Goal: Transaction & Acquisition: Purchase product/service

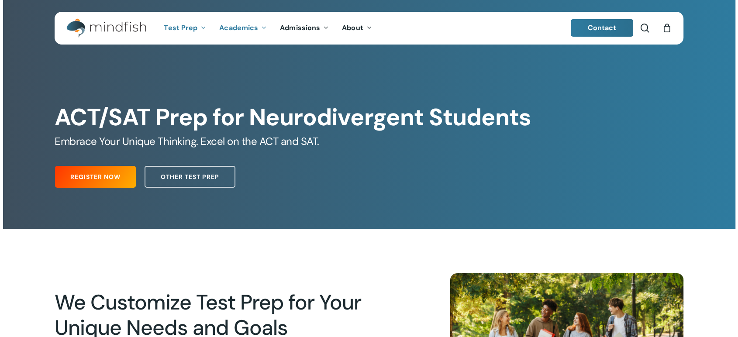
click at [233, 28] on span "Academics" at bounding box center [238, 27] width 39 height 9
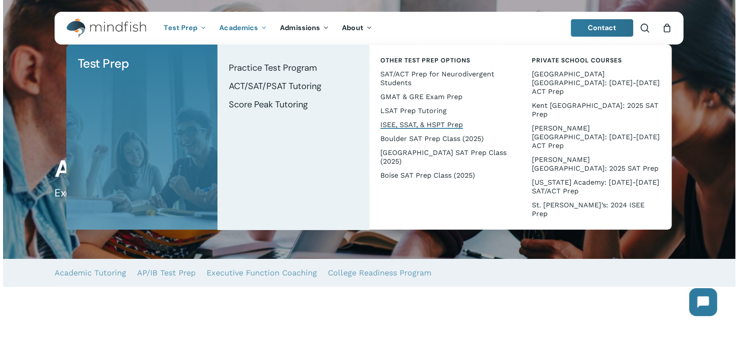
click at [425, 123] on span "ISEE, SSAT, & HSPT Prep" at bounding box center [421, 124] width 82 height 8
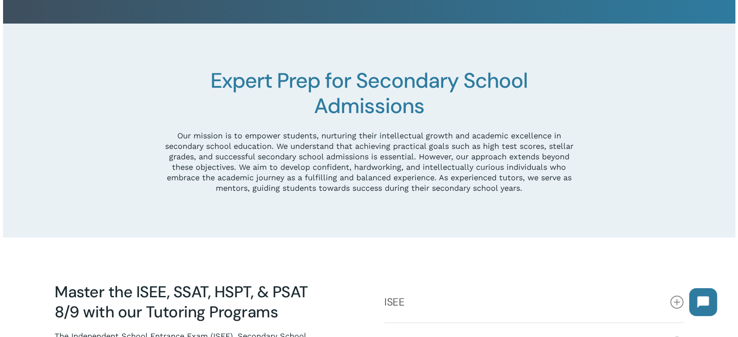
scroll to position [97, 0]
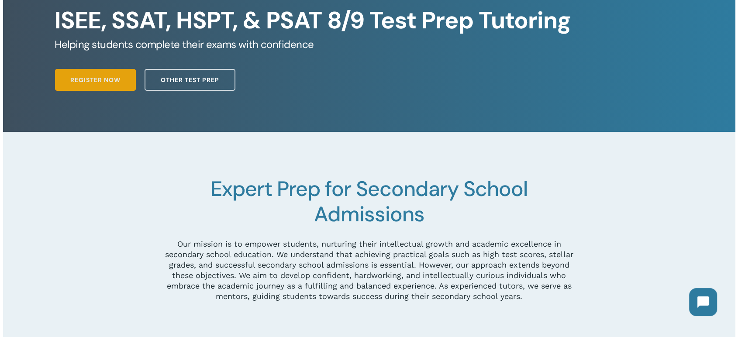
click at [91, 80] on span "Register Now" at bounding box center [95, 79] width 50 height 9
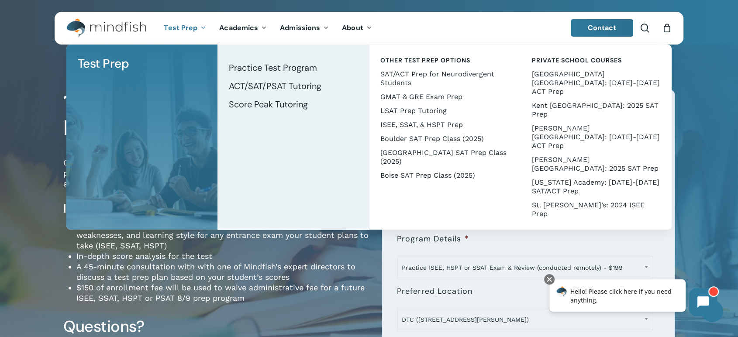
click at [185, 24] on span "Test Prep" at bounding box center [181, 27] width 34 height 9
click at [245, 85] on span "ACT/SAT/PSAT Tutoring" at bounding box center [275, 85] width 93 height 11
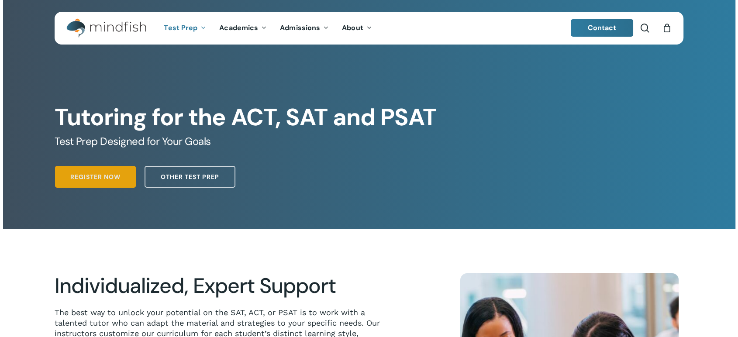
click at [91, 178] on span "Register Now" at bounding box center [95, 176] width 50 height 9
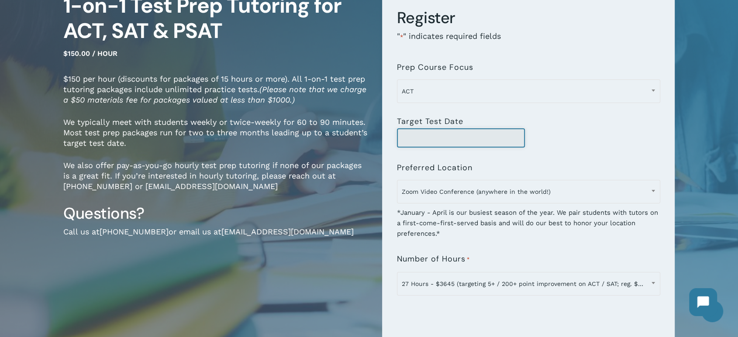
click at [525, 135] on div at bounding box center [528, 137] width 263 height 19
click at [507, 140] on input "Target Test Date" at bounding box center [461, 137] width 128 height 19
click at [507, 139] on input "Target Test Date" at bounding box center [461, 137] width 128 height 19
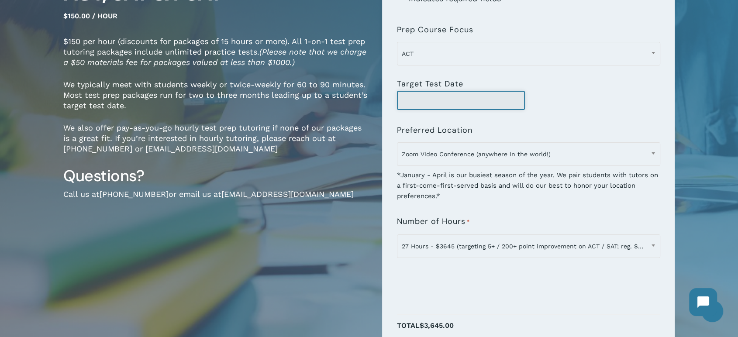
scroll to position [194, 0]
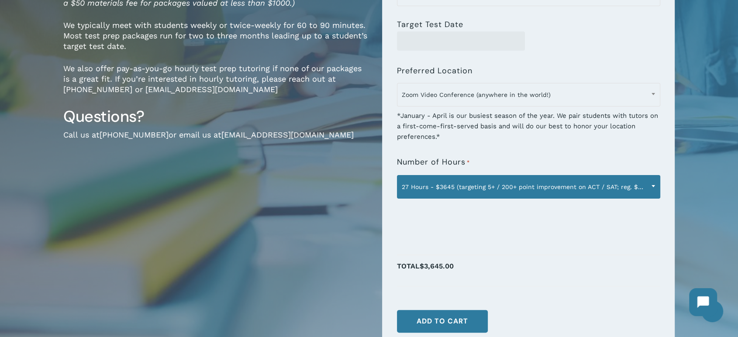
click at [452, 183] on span "27 Hours - $3645 (targeting 5+ / 200+ point improvement on ACT / SAT; reg. $405…" at bounding box center [528, 187] width 262 height 18
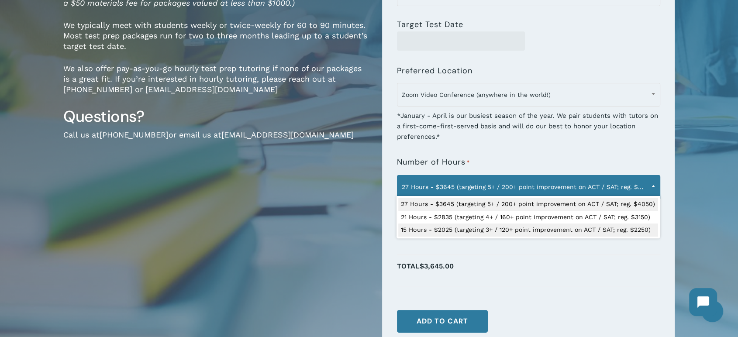
select select "**********"
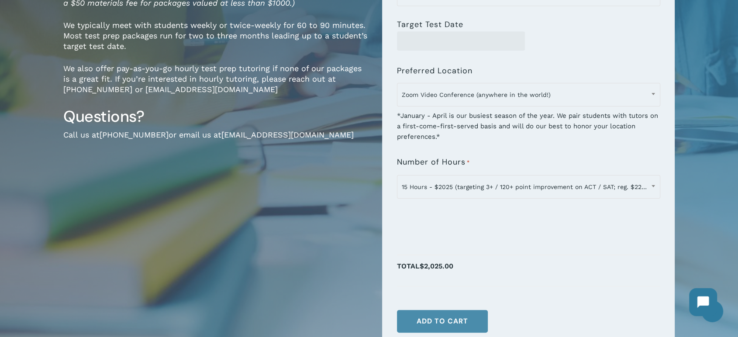
click at [449, 318] on button "Add to cart" at bounding box center [442, 321] width 91 height 23
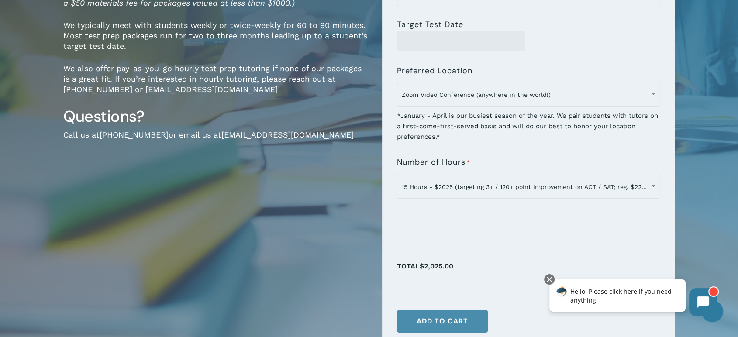
click at [463, 321] on button "Add to cart" at bounding box center [442, 321] width 91 height 23
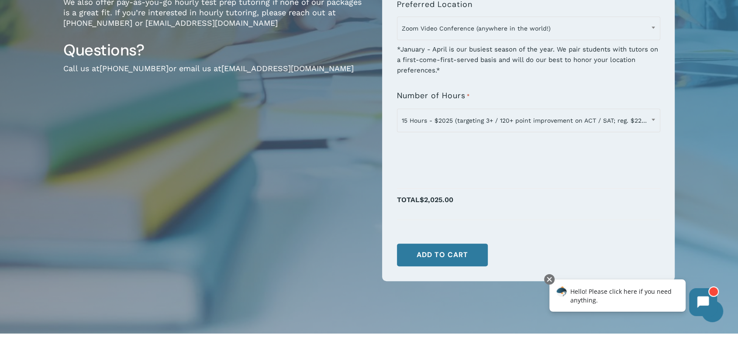
scroll to position [291, 0]
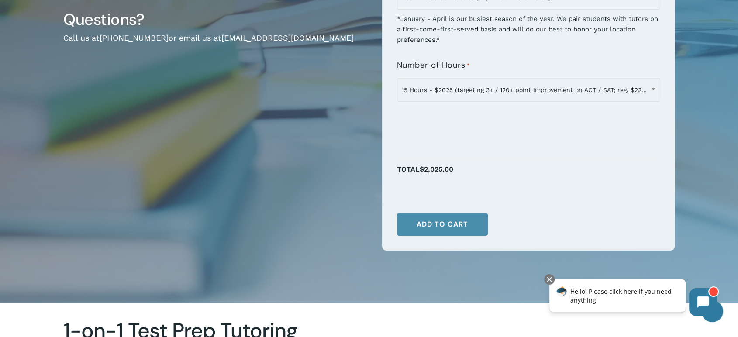
click at [418, 226] on button "Add to cart" at bounding box center [442, 224] width 91 height 23
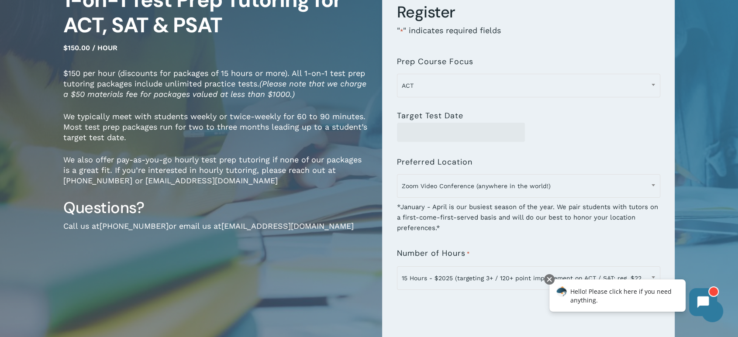
scroll to position [97, 0]
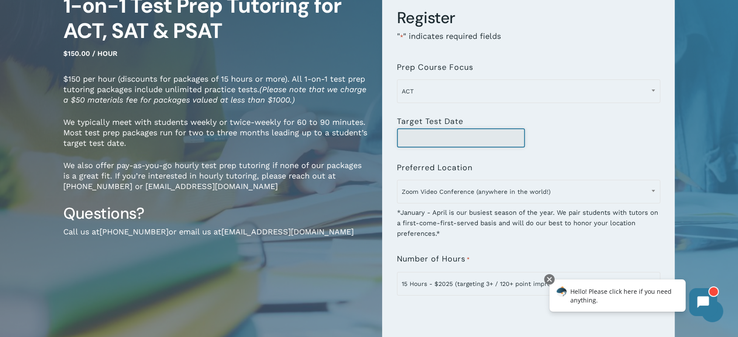
click at [410, 138] on input "Target Test Date" at bounding box center [461, 137] width 128 height 19
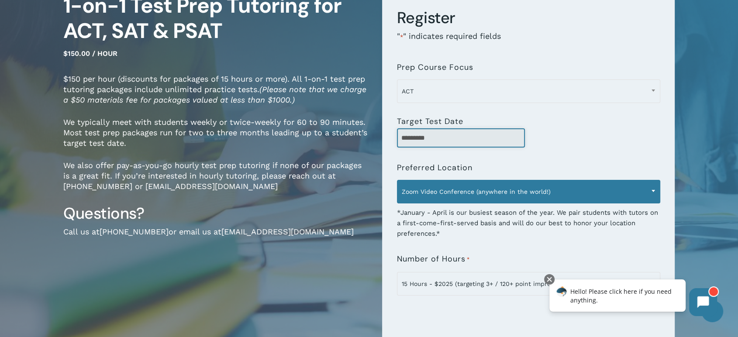
type input "*********"
click at [435, 193] on span "Zoom Video Conference (anywhere in the world!)" at bounding box center [528, 191] width 262 height 18
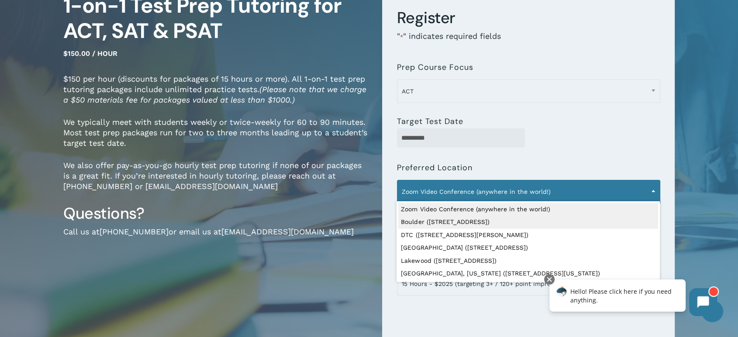
select select "**********"
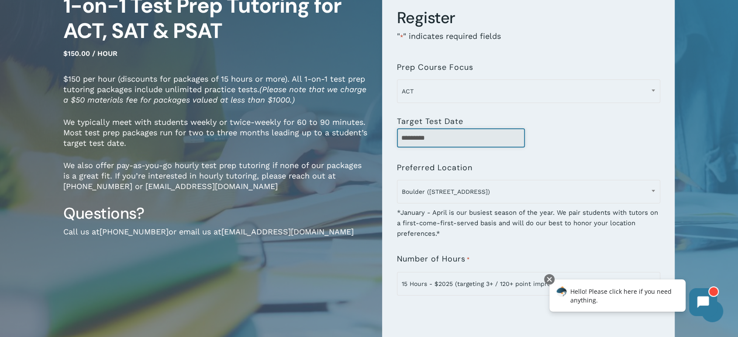
click at [500, 137] on input "*********" at bounding box center [461, 137] width 128 height 19
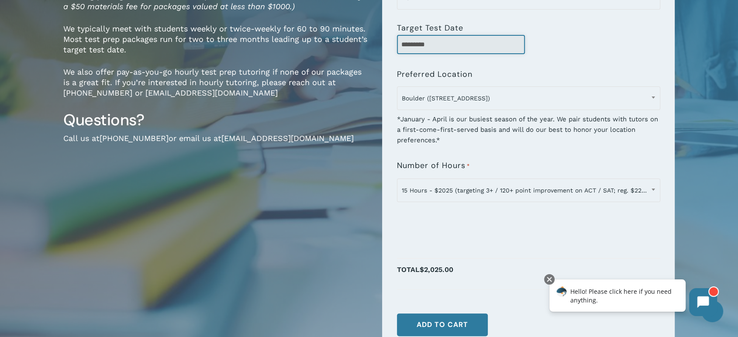
scroll to position [194, 0]
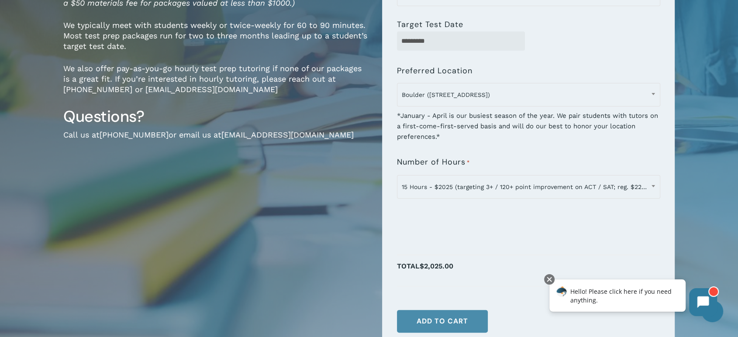
click at [432, 317] on button "Add to cart" at bounding box center [442, 321] width 91 height 23
click at [434, 317] on button "Add to cart" at bounding box center [442, 321] width 91 height 23
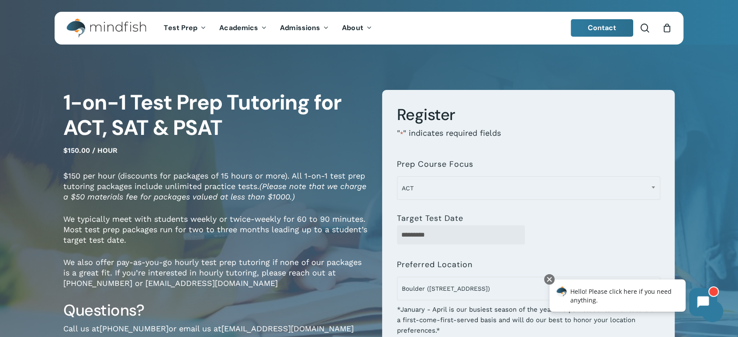
scroll to position [248, 0]
